Goal: Transaction & Acquisition: Purchase product/service

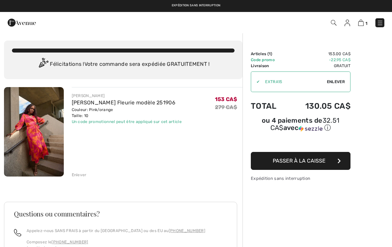
click at [310, 160] on span "Passer à la caisse" at bounding box center [299, 160] width 53 height 6
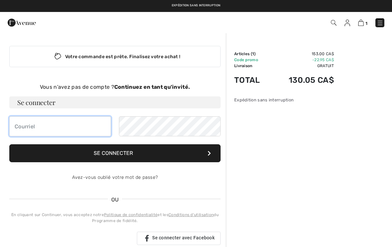
click at [51, 122] on input "email" at bounding box center [60, 126] width 102 height 20
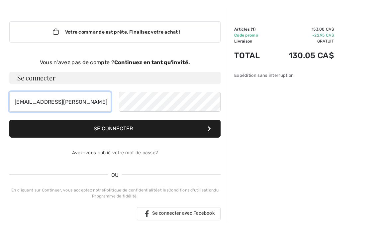
type input "vicky.demers@hotmail.com"
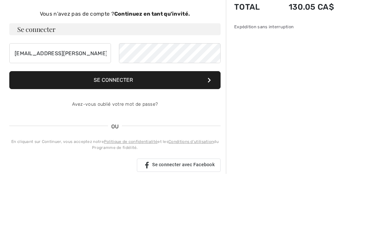
click at [122, 144] on button "Se connecter" at bounding box center [114, 153] width 211 height 18
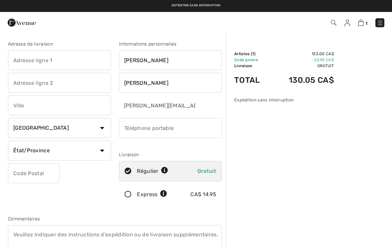
click at [349, 23] on img at bounding box center [347, 23] width 6 height 7
click at [75, 65] on input "text" at bounding box center [59, 60] width 103 height 20
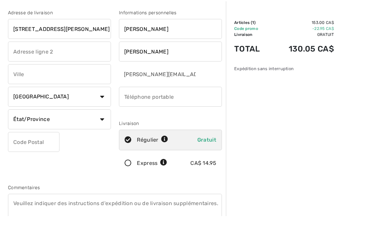
type input "1234, rue de Savoie"
click at [86, 95] on input "text" at bounding box center [59, 105] width 103 height 20
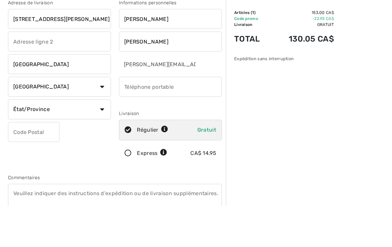
type input "Québec"
click at [201, 118] on input "phone" at bounding box center [170, 128] width 103 height 20
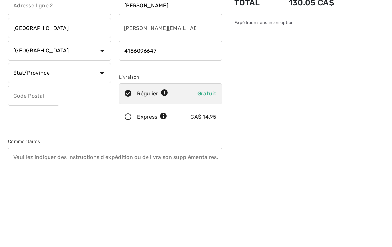
type input "4186096647"
click at [108, 141] on select "État/Province Alberta Colombie-Britannique Ile-du-Prince-Edward Manitoba Nouvea…" at bounding box center [59, 151] width 103 height 20
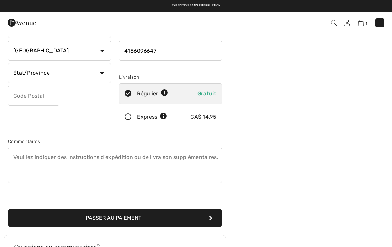
select select "QC"
click at [43, 95] on input "text" at bounding box center [33, 96] width 51 height 20
type input "G1G2E4"
click at [201, 159] on textarea at bounding box center [115, 164] width 214 height 35
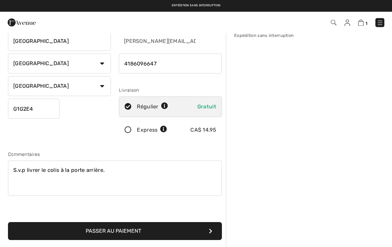
scroll to position [0, 0]
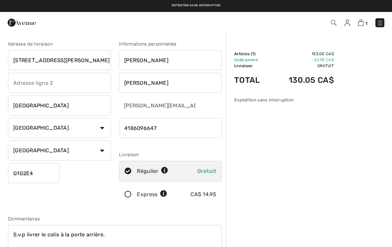
type textarea "S.v.p livrer le colis à la porte arrière."
click at [361, 55] on div "Sommaire Description Articles ( 1 ) 153.00 CA$ Code promo -22.95 CA$ Livraison …" at bounding box center [309, 252] width 166 height 438
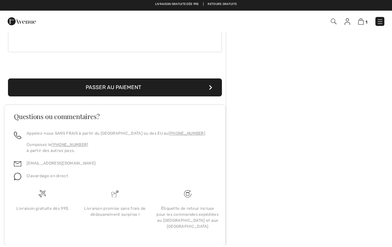
scroll to position [207, 0]
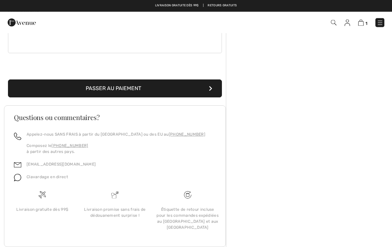
click at [114, 85] on button "Passer au paiement" at bounding box center [115, 89] width 214 height 18
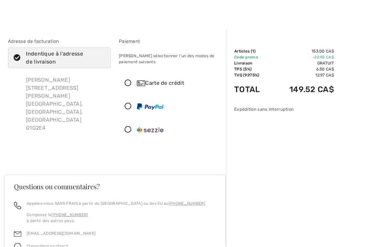
scroll to position [3, 0]
click at [123, 79] on icon at bounding box center [128, 82] width 18 height 7
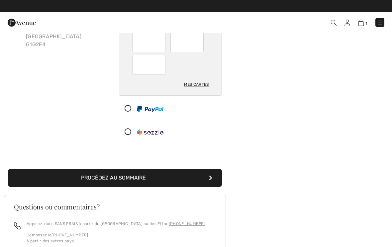
scroll to position [82, 0]
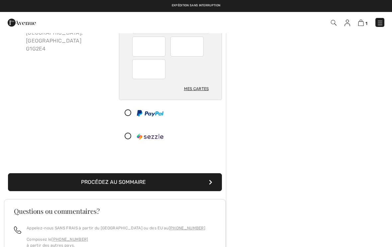
click at [135, 180] on button "Procédez au sommaire" at bounding box center [115, 182] width 214 height 18
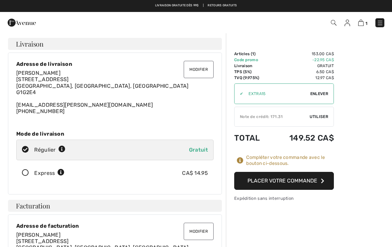
click at [323, 115] on span "Utiliser" at bounding box center [319, 117] width 19 height 6
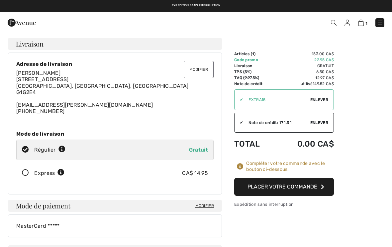
click at [280, 186] on button "Placer votre commande" at bounding box center [284, 187] width 100 height 18
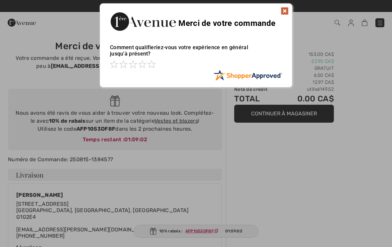
click at [18, 180] on div at bounding box center [196, 123] width 392 height 247
click at [284, 12] on img at bounding box center [285, 11] width 8 height 8
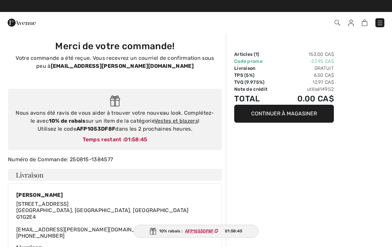
click at [350, 24] on img at bounding box center [351, 23] width 6 height 7
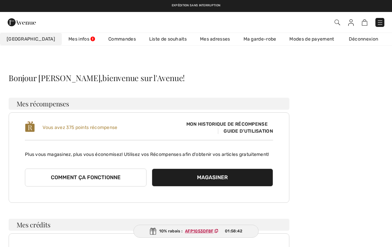
click at [353, 38] on link "Déconnexion" at bounding box center [366, 39] width 49 height 12
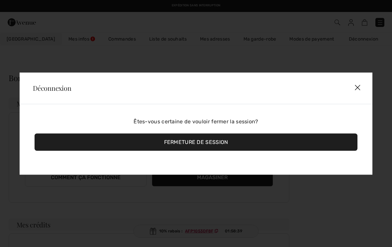
click at [223, 143] on div "Fermeture de session" at bounding box center [196, 141] width 323 height 17
